Goal: Navigation & Orientation: Find specific page/section

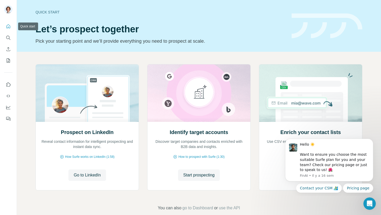
click at [8, 27] on icon "Quick start" at bounding box center [8, 26] width 5 height 5
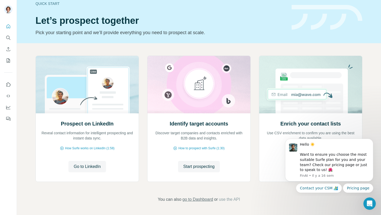
click at [205, 201] on span "go to Dashboard" at bounding box center [197, 199] width 31 height 6
